Goal: Task Accomplishment & Management: Manage account settings

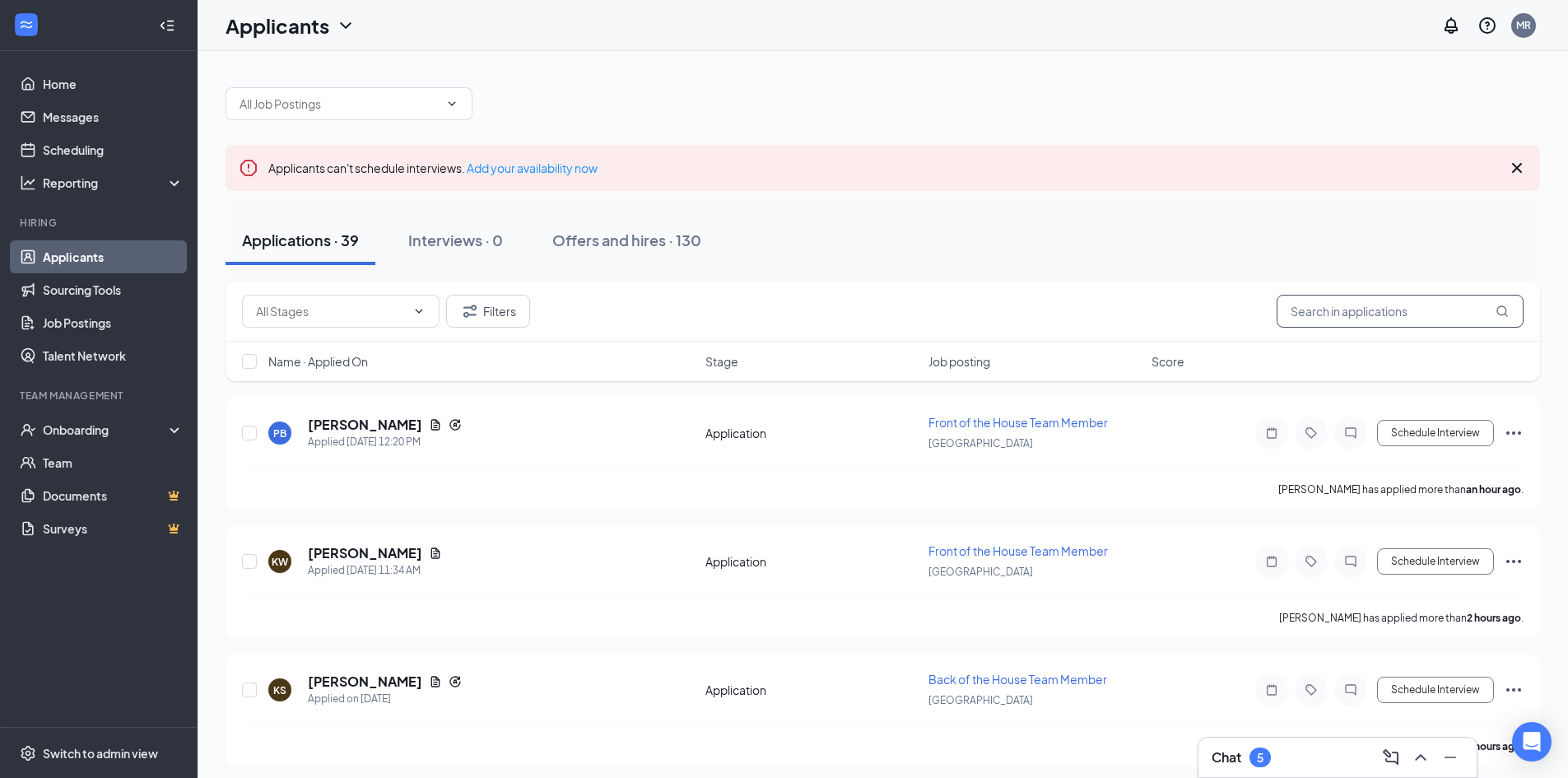
click at [1358, 311] on input "text" at bounding box center [1400, 311] width 247 height 33
type input "[PERSON_NAME]"
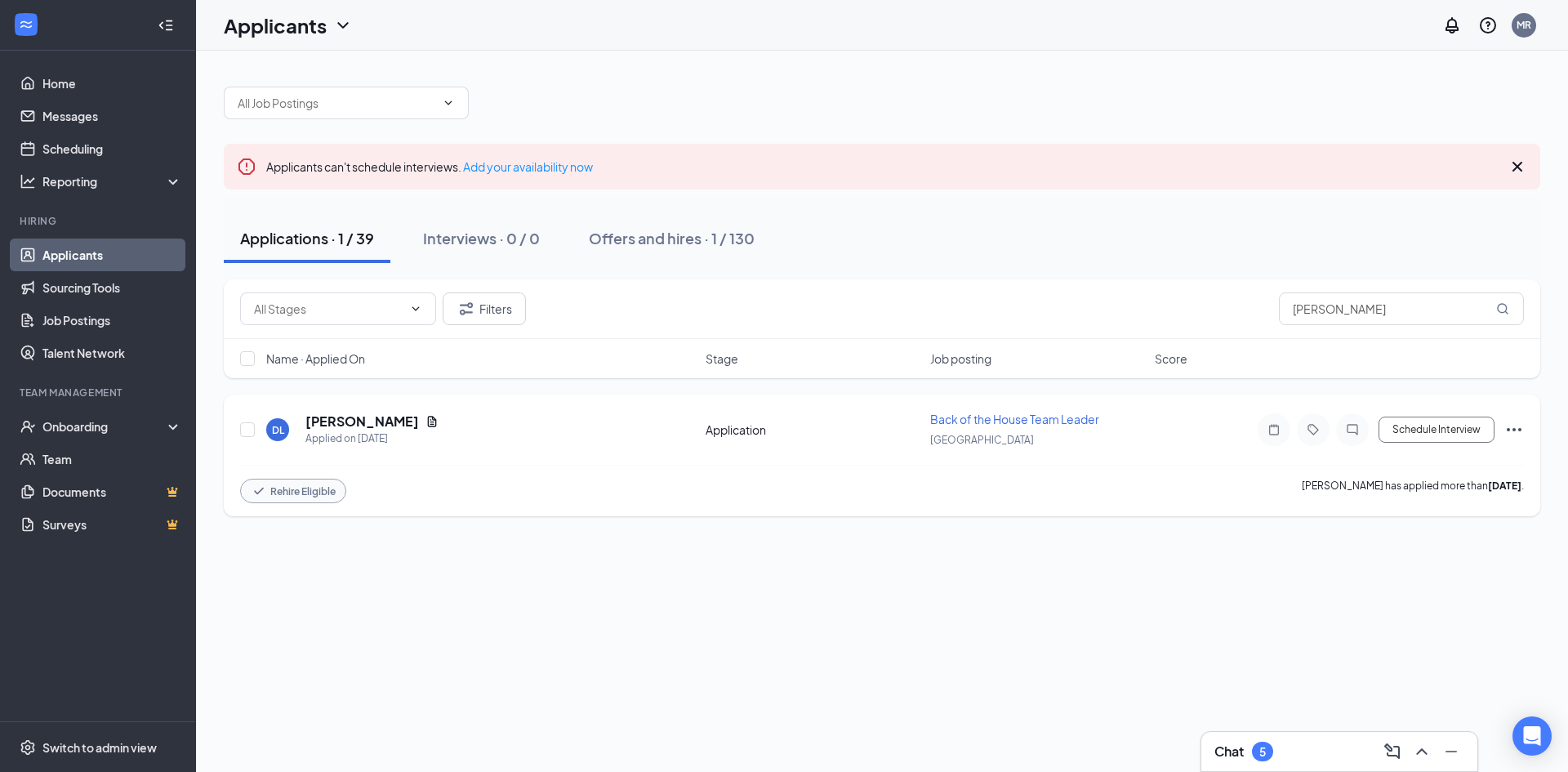
click at [1516, 427] on icon "Ellipses" at bounding box center [1513, 429] width 20 height 20
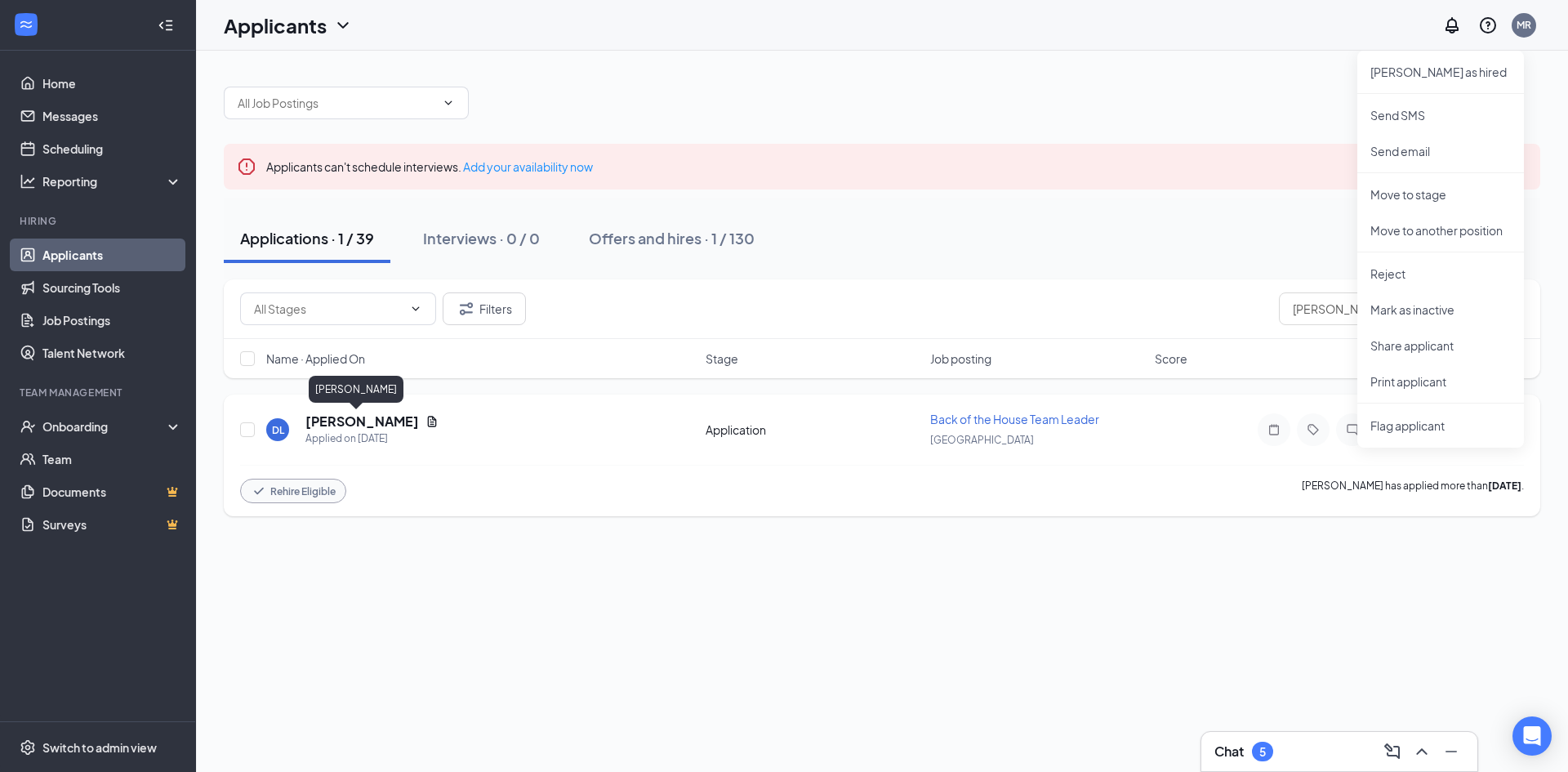
click at [329, 424] on h5 "[PERSON_NAME]" at bounding box center [361, 421] width 114 height 18
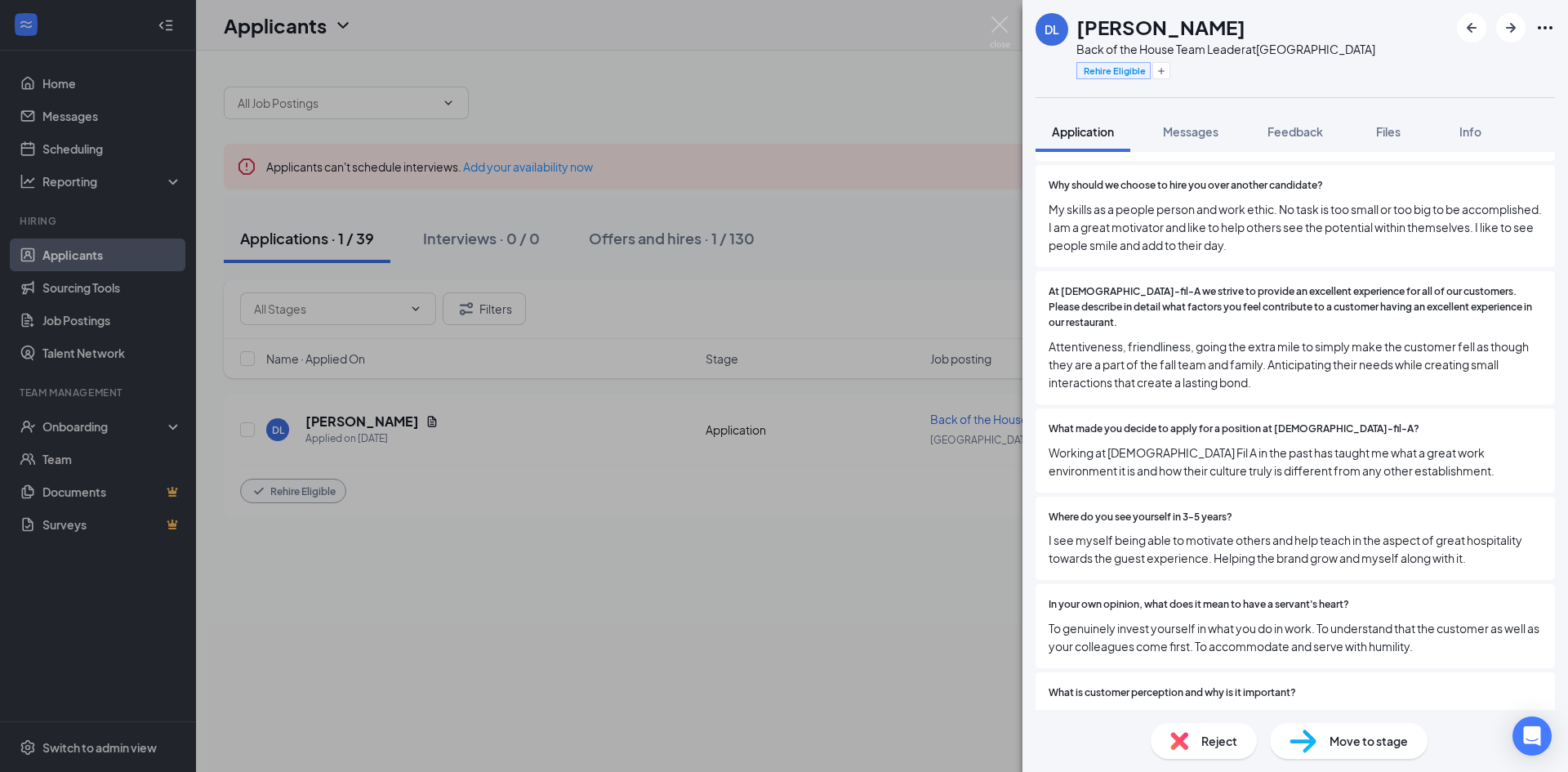
scroll to position [817, 0]
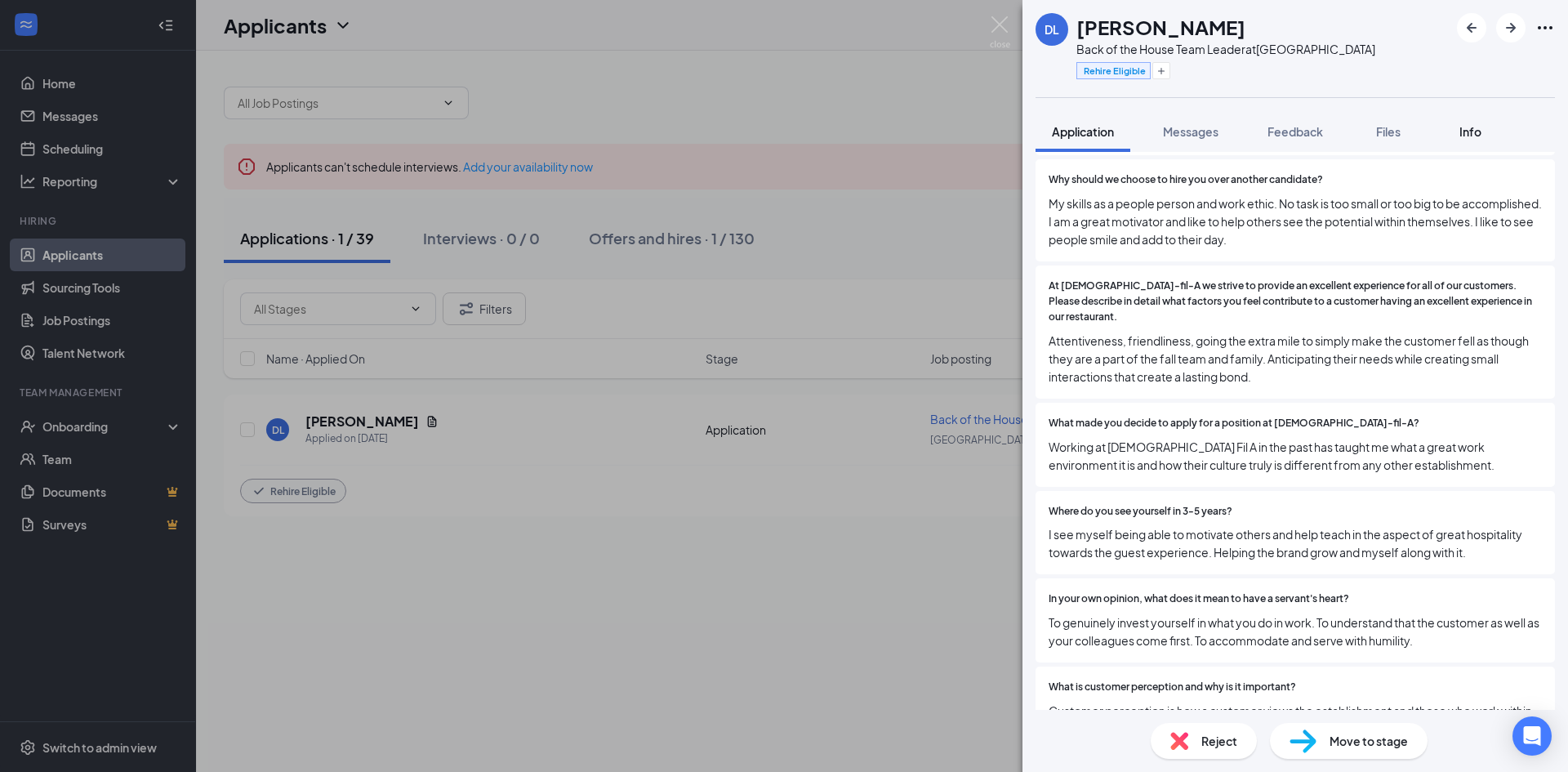
click at [1462, 137] on span "Info" at bounding box center [1471, 131] width 22 height 15
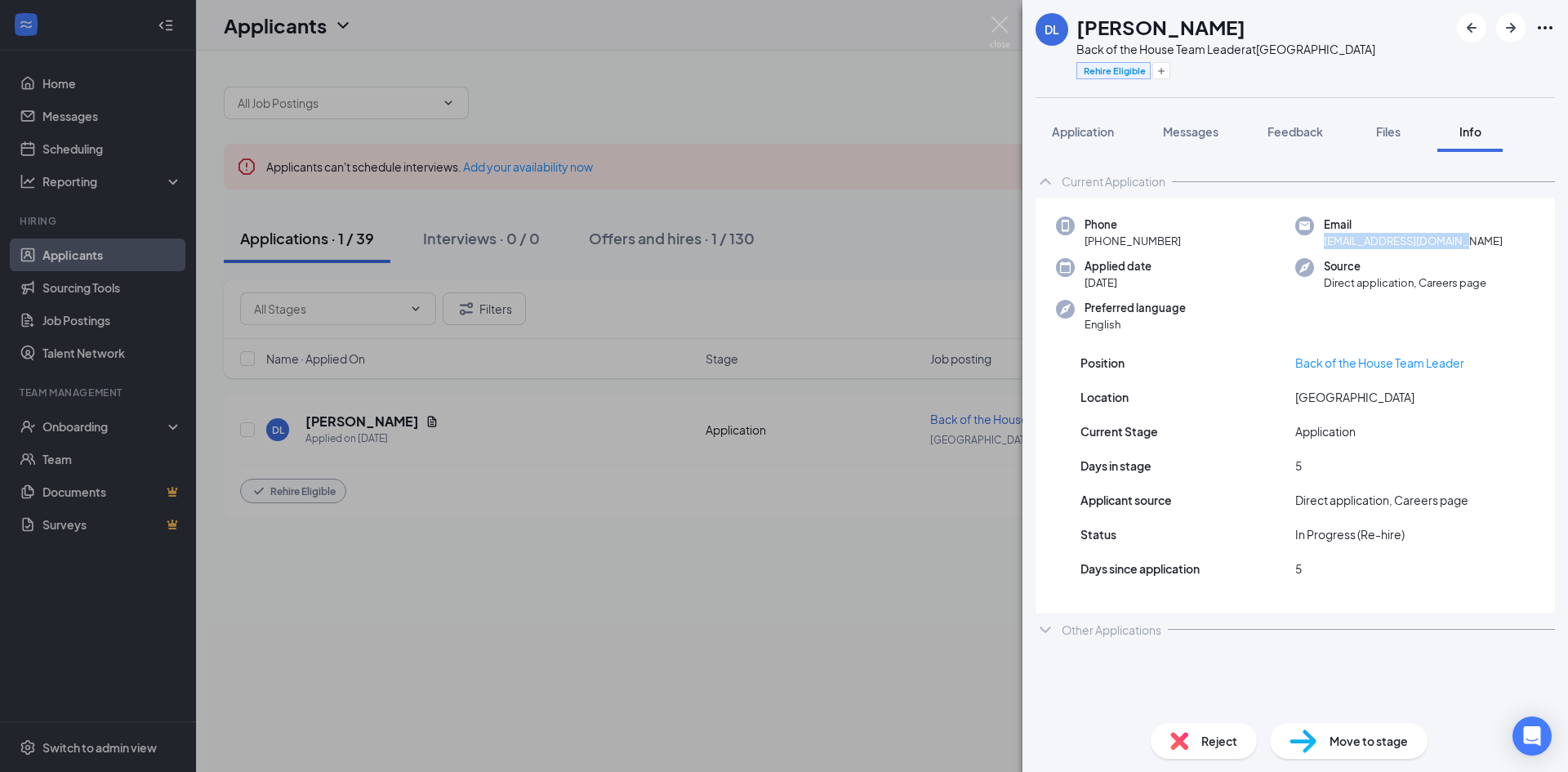
drag, startPoint x: 1474, startPoint y: 249, endPoint x: 1314, endPoint y: 250, distance: 160.0
click at [1314, 250] on div "Phone [PHONE_NUMBER] Email [EMAIL_ADDRESS][DOMAIN_NAME] Applied date [DATE] Sou…" at bounding box center [1295, 279] width 520 height 162
copy span "[EMAIL_ADDRESS][DOMAIN_NAME]"
drag, startPoint x: 1302, startPoint y: 466, endPoint x: 1290, endPoint y: 467, distance: 12.0
click at [1290, 467] on div "Days in stage 5" at bounding box center [1295, 465] width 430 height 18
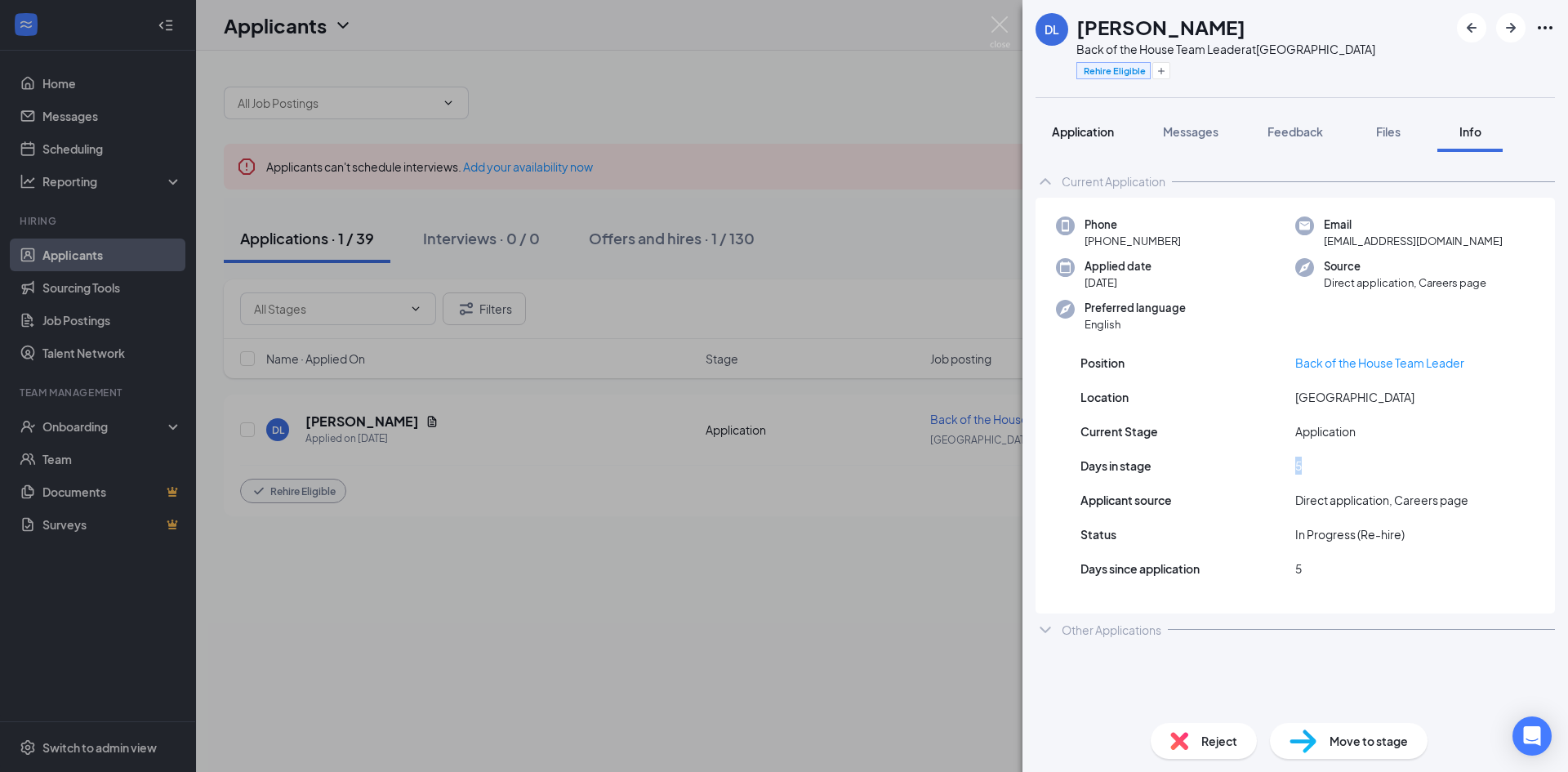
click at [1089, 138] on span "Application" at bounding box center [1083, 131] width 62 height 15
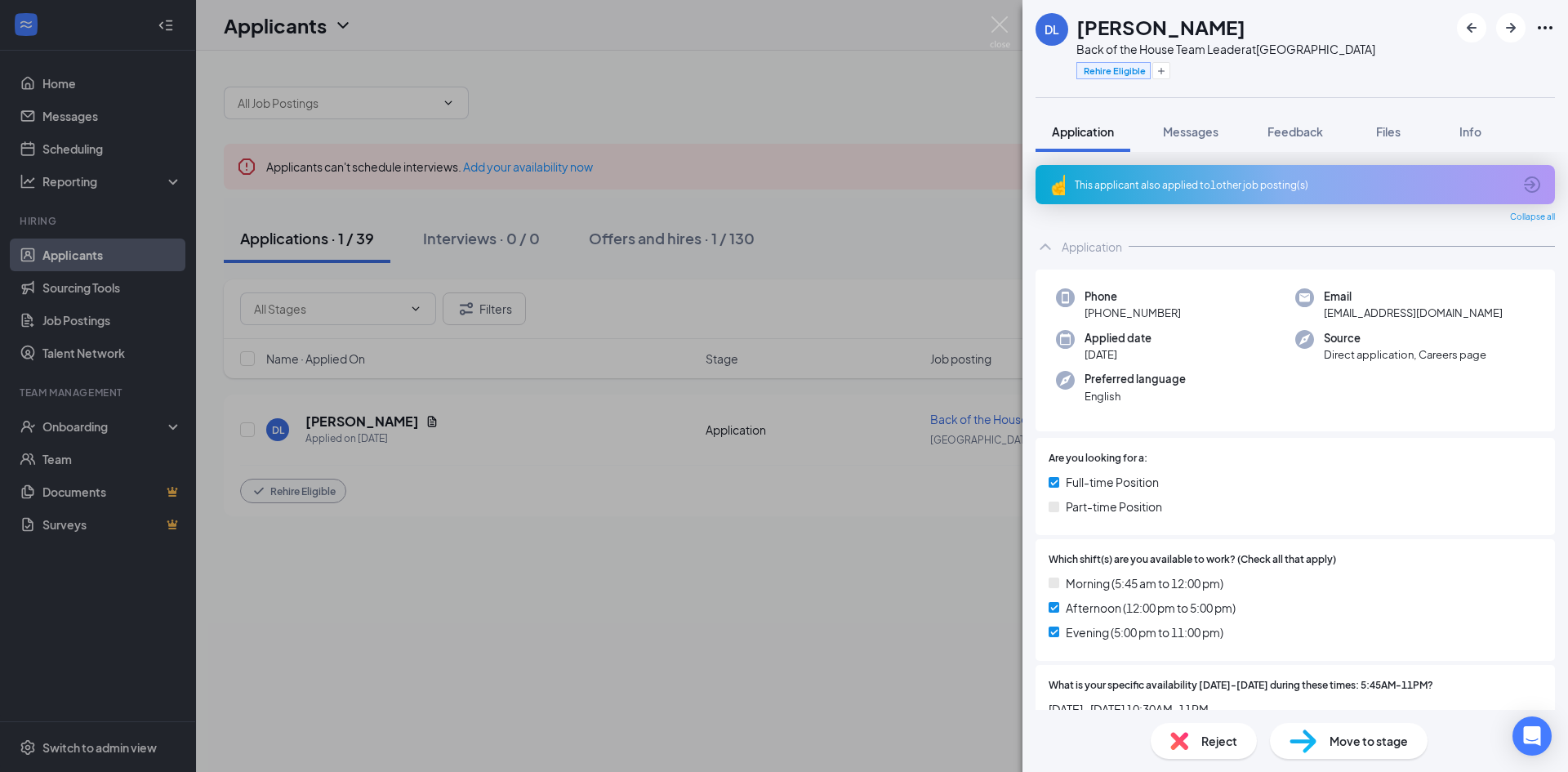
click at [1355, 746] on span "Move to stage" at bounding box center [1369, 740] width 79 height 18
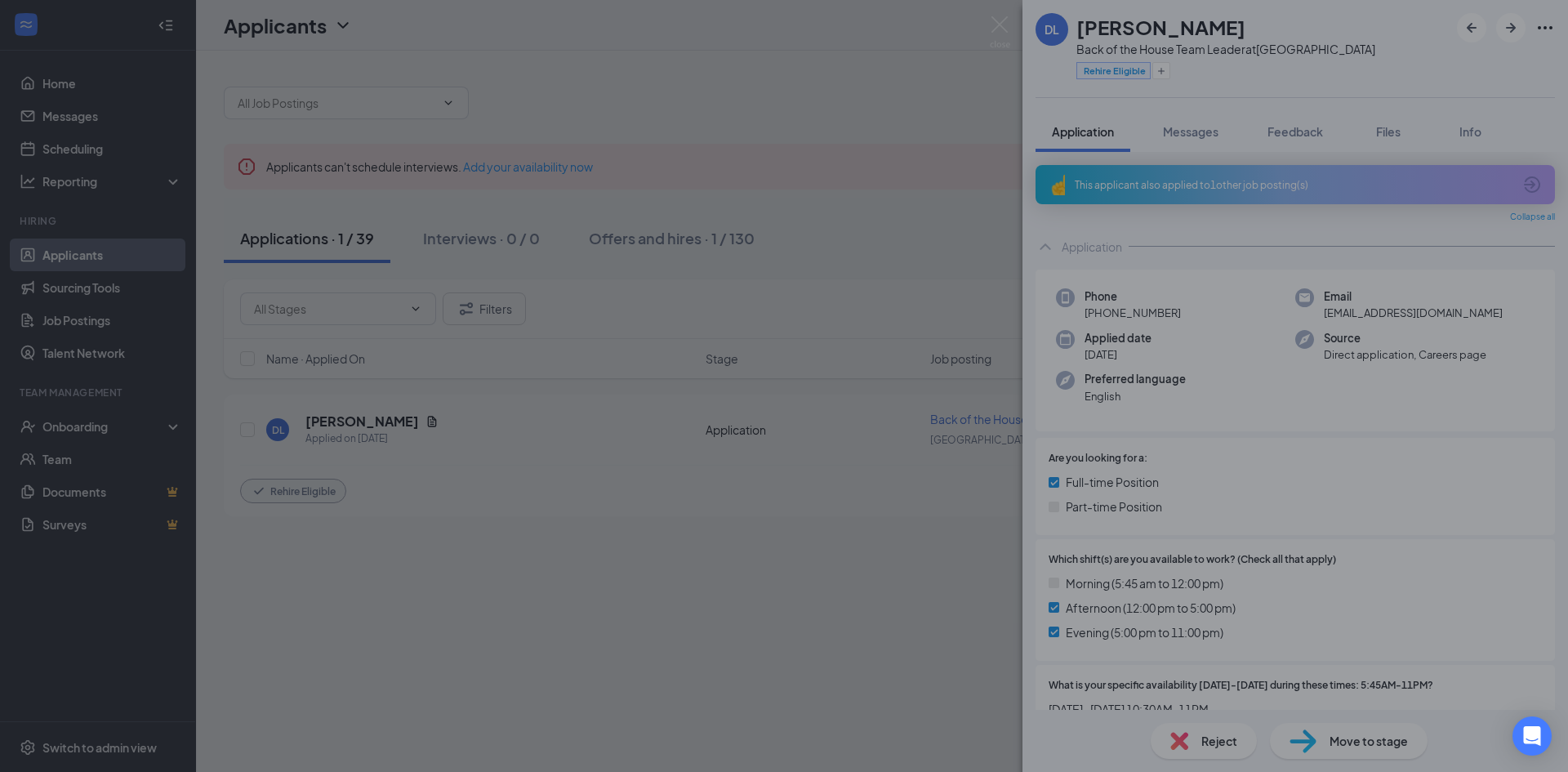
type input "Interview (next stage)"
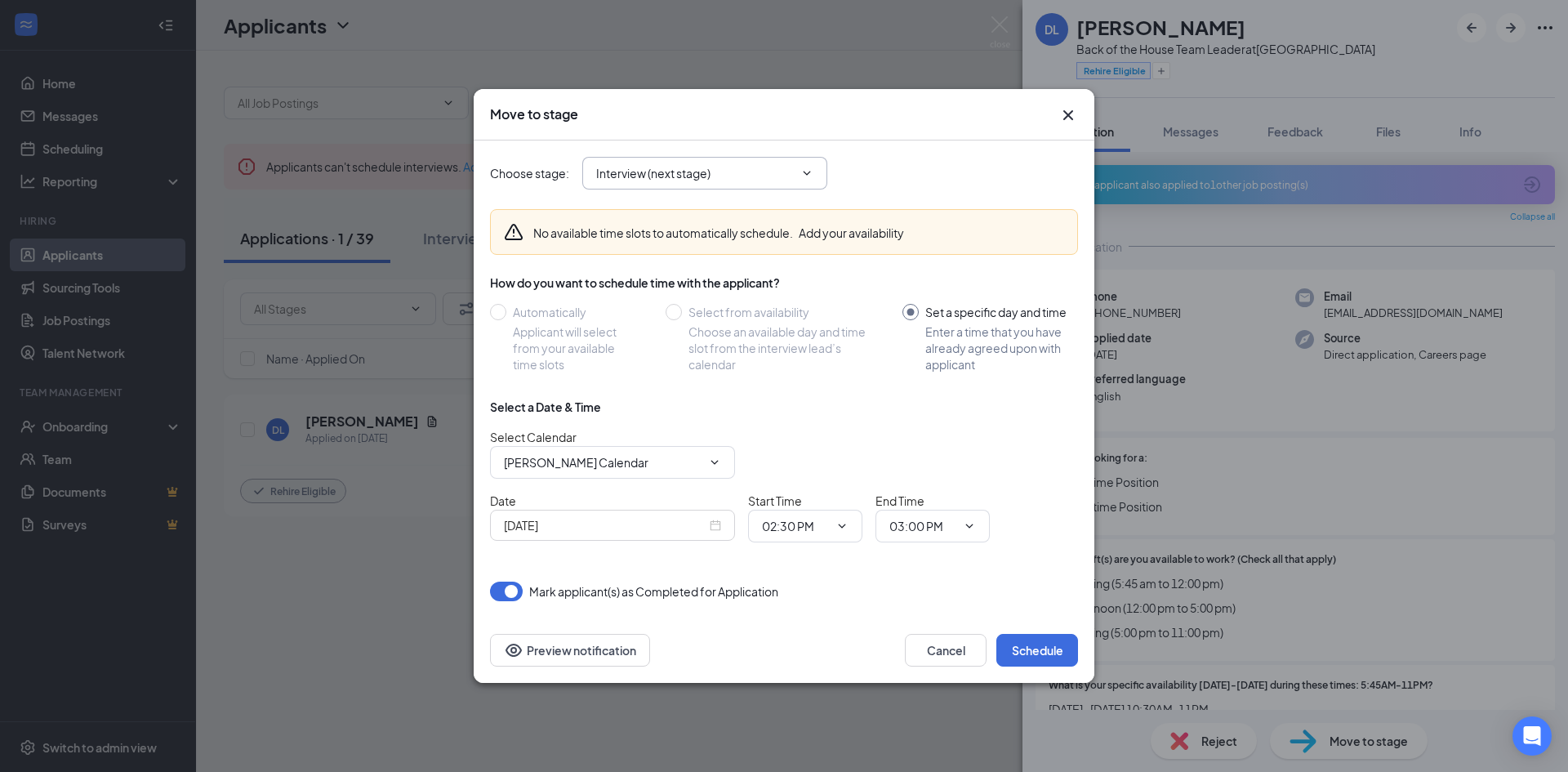
click at [755, 160] on span "Interview (next stage)" at bounding box center [704, 173] width 245 height 32
click at [755, 171] on input "Interview (next stage)" at bounding box center [695, 173] width 197 height 18
click at [1059, 117] on icon "Cross" at bounding box center [1067, 115] width 20 height 20
